Goal: Task Accomplishment & Management: Use online tool/utility

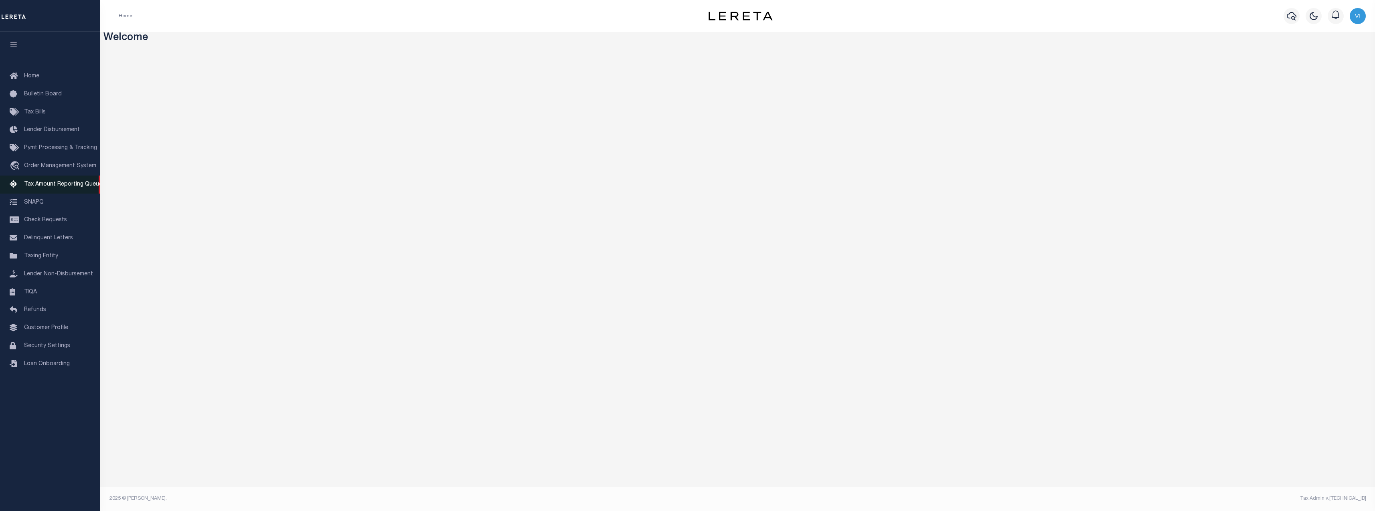
click at [40, 186] on span "Tax Amount Reporting Queue" at bounding box center [63, 185] width 78 height 6
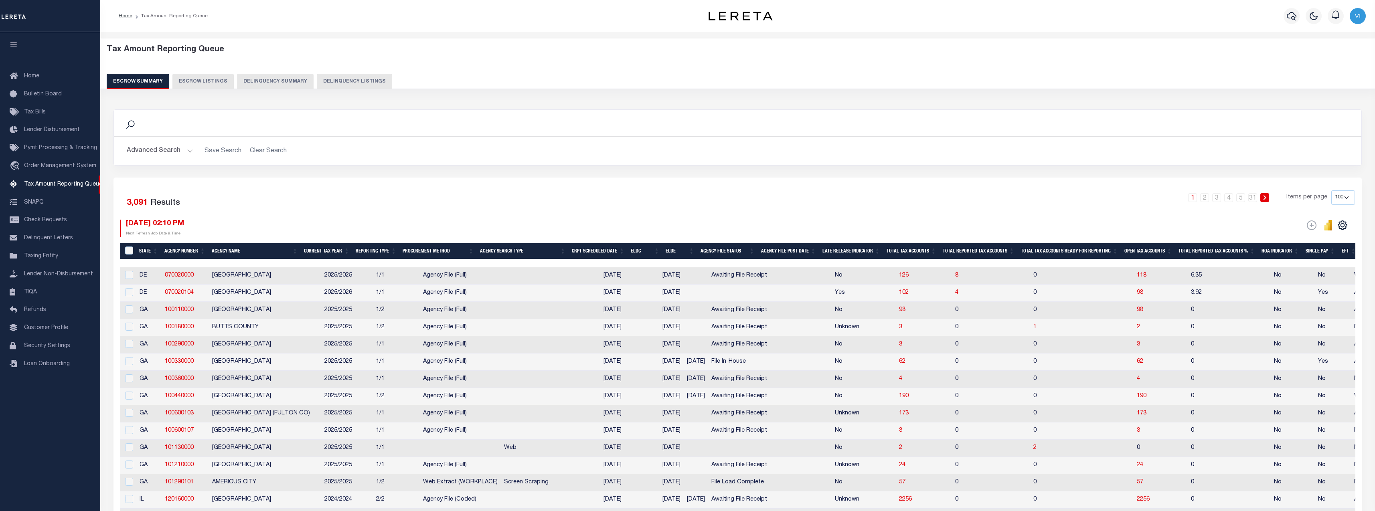
select select "100"
click at [271, 75] on button "Delinquency Summary" at bounding box center [275, 81] width 77 height 15
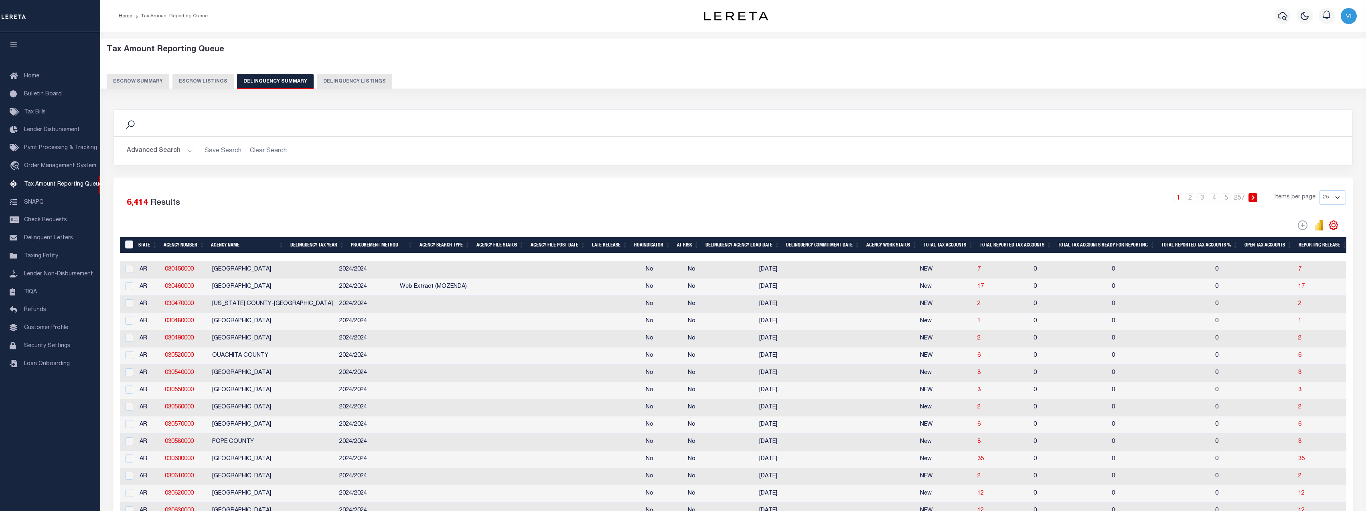
click at [168, 149] on button "Advanced Search" at bounding box center [160, 151] width 67 height 16
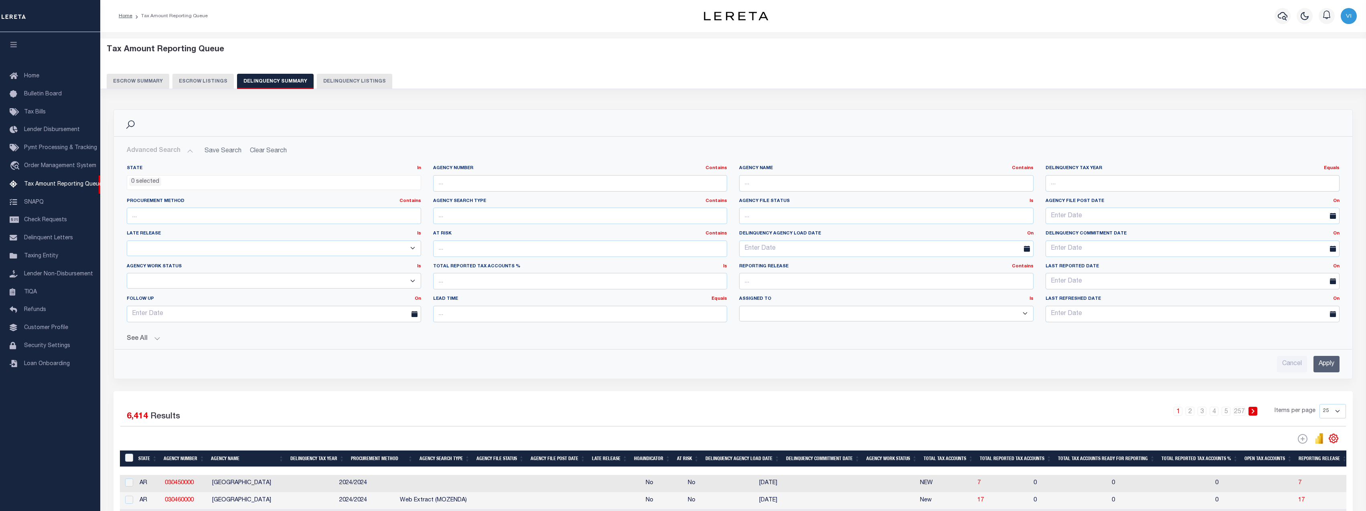
click at [138, 338] on button "See All" at bounding box center [733, 339] width 1213 height 8
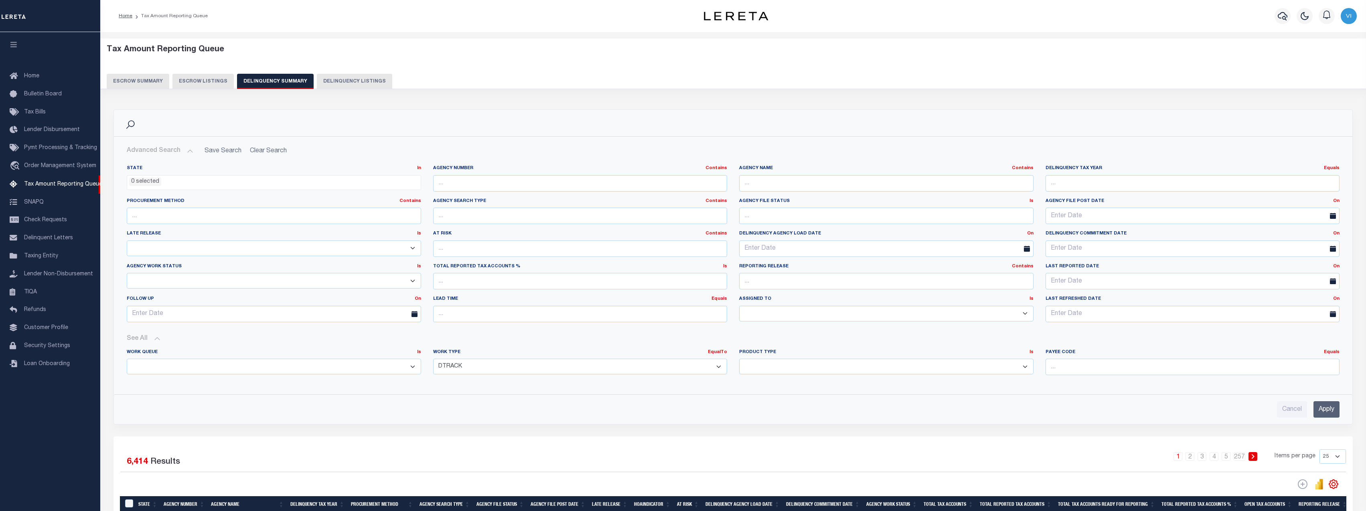
click at [607, 359] on select "Annual Delinquency Back Search Payment Status Check DTRACK" at bounding box center [580, 367] width 294 height 16
select select "AnnualDelinquency"
click at [433, 359] on select "Annual Delinquency Back Search Payment Status Check DTRACK" at bounding box center [580, 367] width 294 height 16
click at [1330, 419] on div "Advanced Search Save Search Clear Search SummaryGridWrapper_dynamictable_____De…" at bounding box center [733, 281] width 1238 height 288
click at [1330, 413] on input "Apply" at bounding box center [1326, 409] width 26 height 16
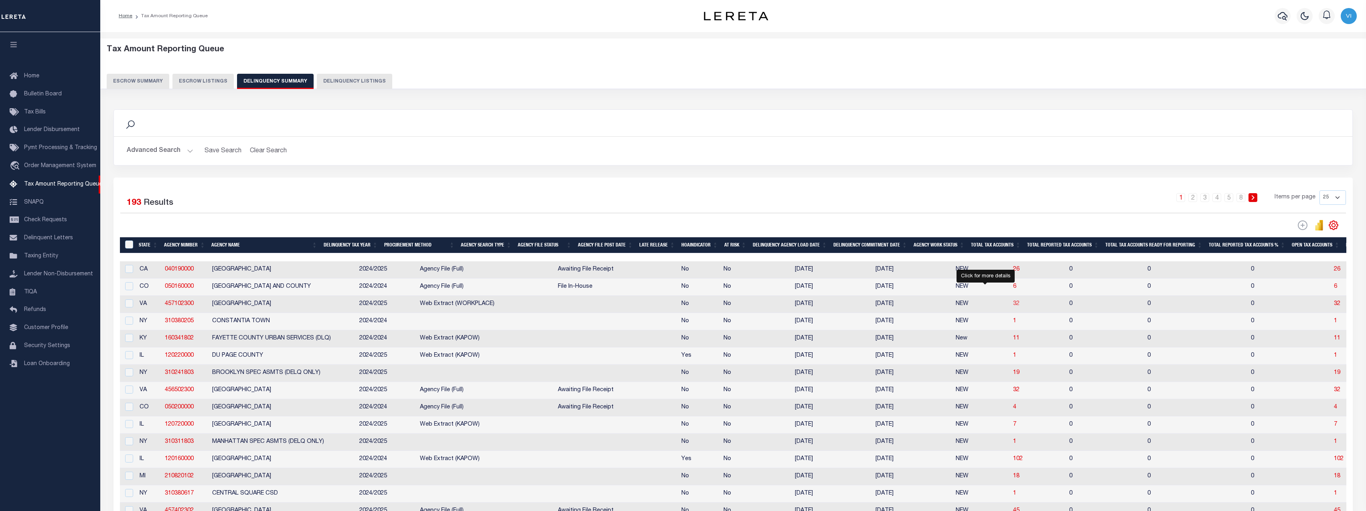
click at [1013, 307] on span "32" at bounding box center [1016, 304] width 6 height 6
select select "100"
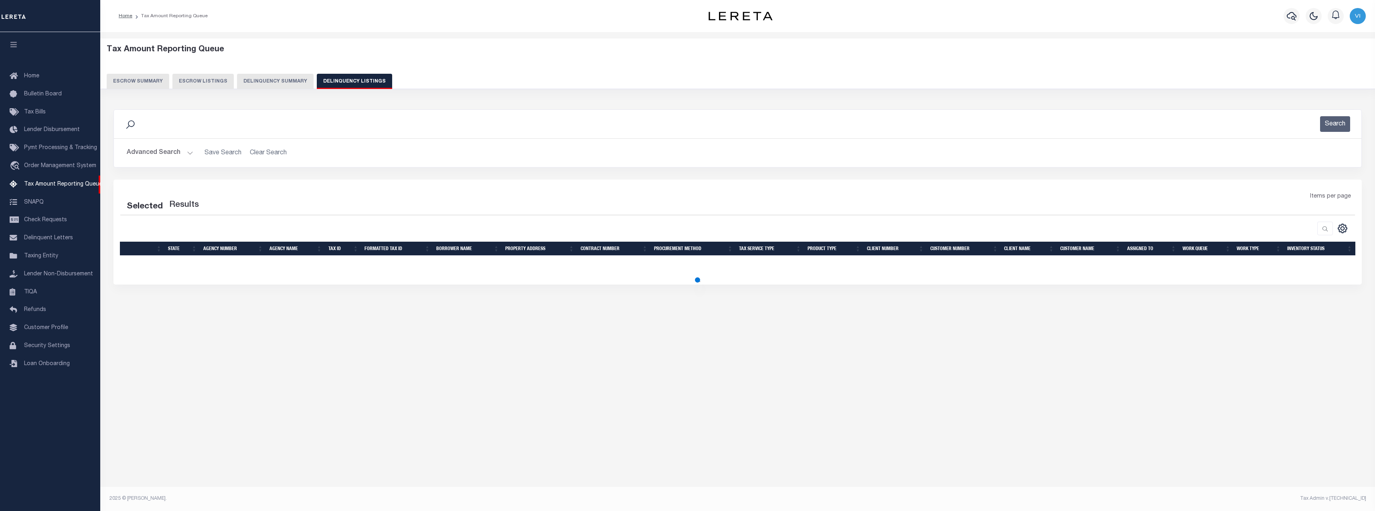
select select "100"
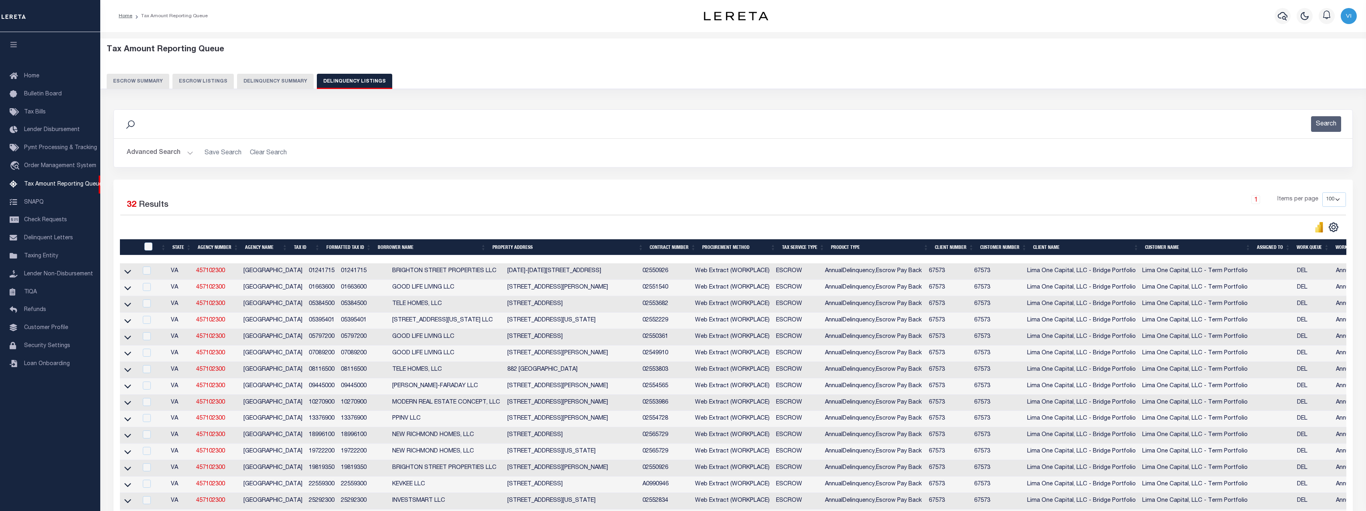
scroll to position [120, 0]
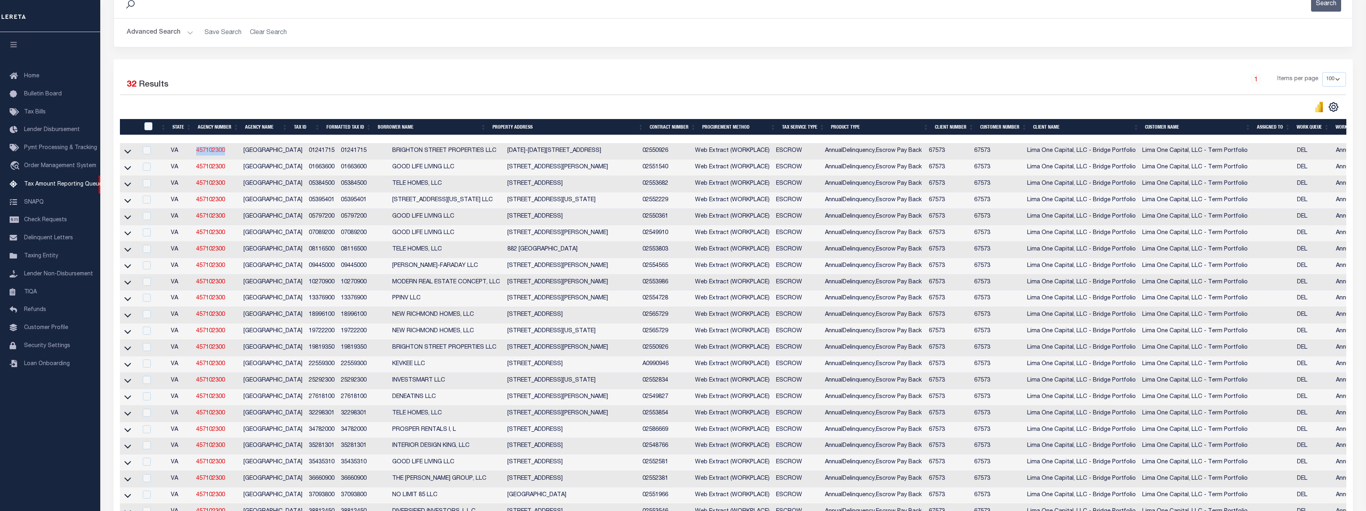
drag, startPoint x: 233, startPoint y: 154, endPoint x: 198, endPoint y: 153, distance: 34.9
click at [198, 153] on td "457102300" at bounding box center [216, 151] width 47 height 16
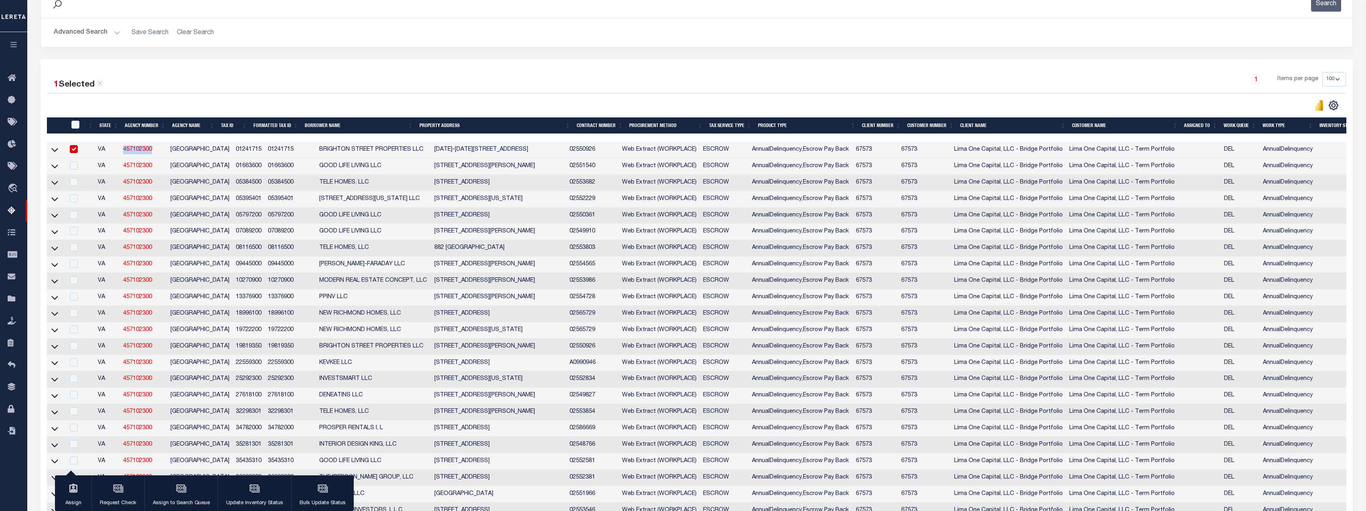
copy link "457102300"
drag, startPoint x: 1263, startPoint y: 152, endPoint x: 1312, endPoint y: 152, distance: 48.9
click at [1312, 152] on td "AnnualDelinquency" at bounding box center [1287, 150] width 57 height 16
checkbox input "false"
copy td "AnnualDelinquency"
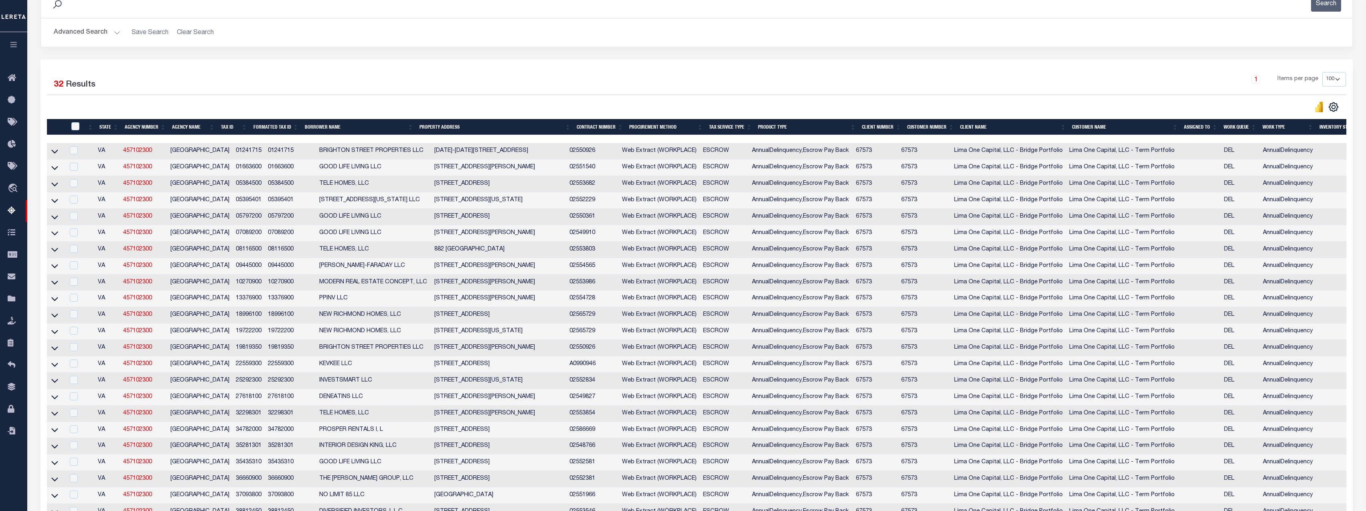
click at [1152, 340] on td "Lima One Capital, LLC - Term Portfolio" at bounding box center [1123, 332] width 115 height 16
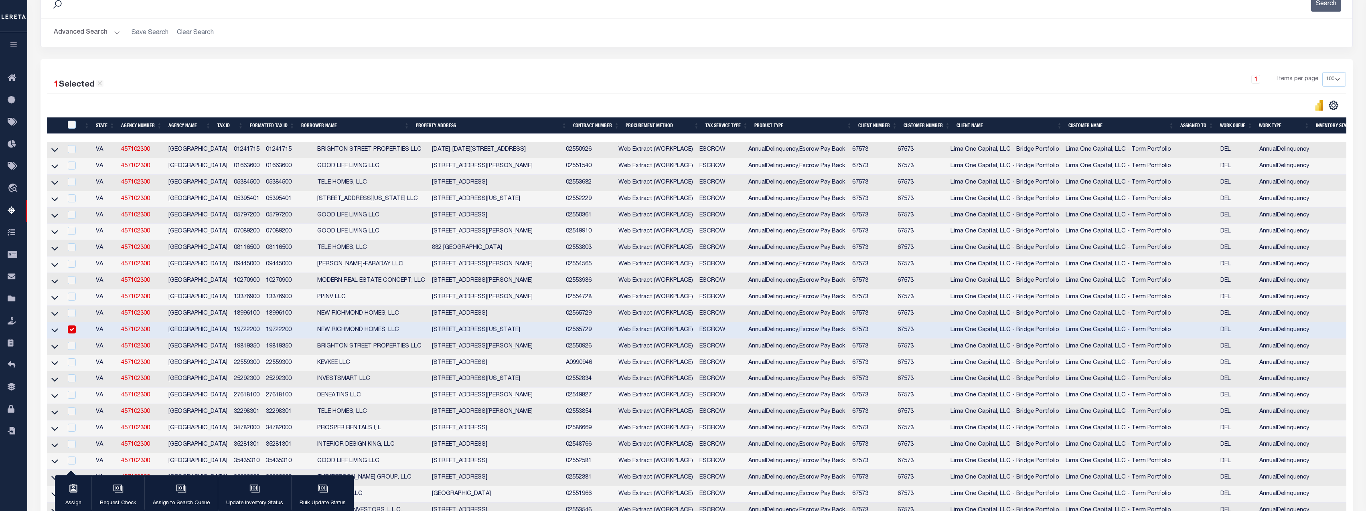
click at [73, 334] on input "checkbox" at bounding box center [72, 330] width 8 height 8
checkbox input "false"
